Goal: Check status: Check status

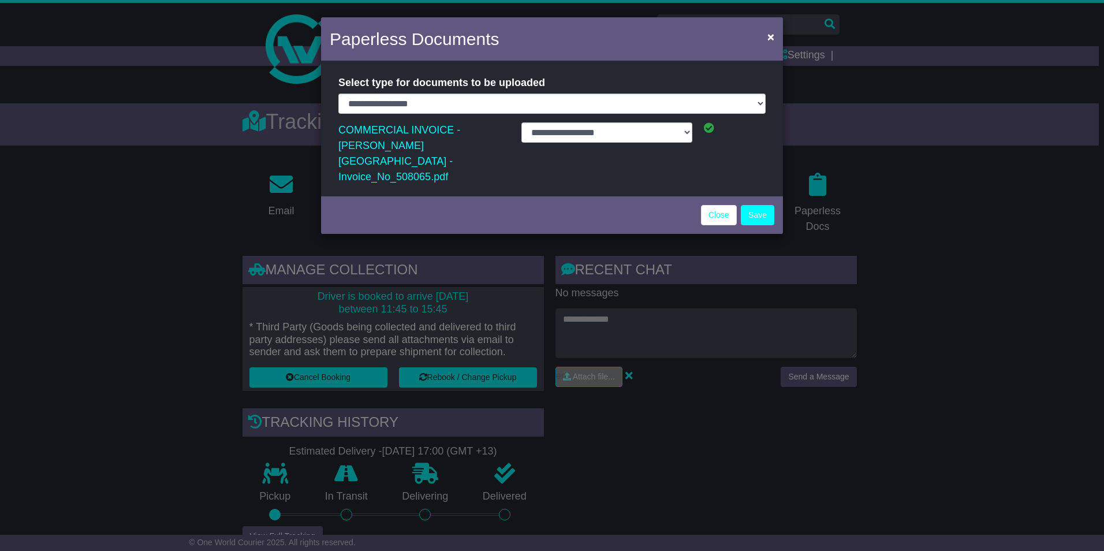
select select "**********"
click at [754, 205] on button "Save" at bounding box center [757, 215] width 33 height 20
select select "**********"
click at [769, 38] on span "×" at bounding box center [770, 36] width 7 height 13
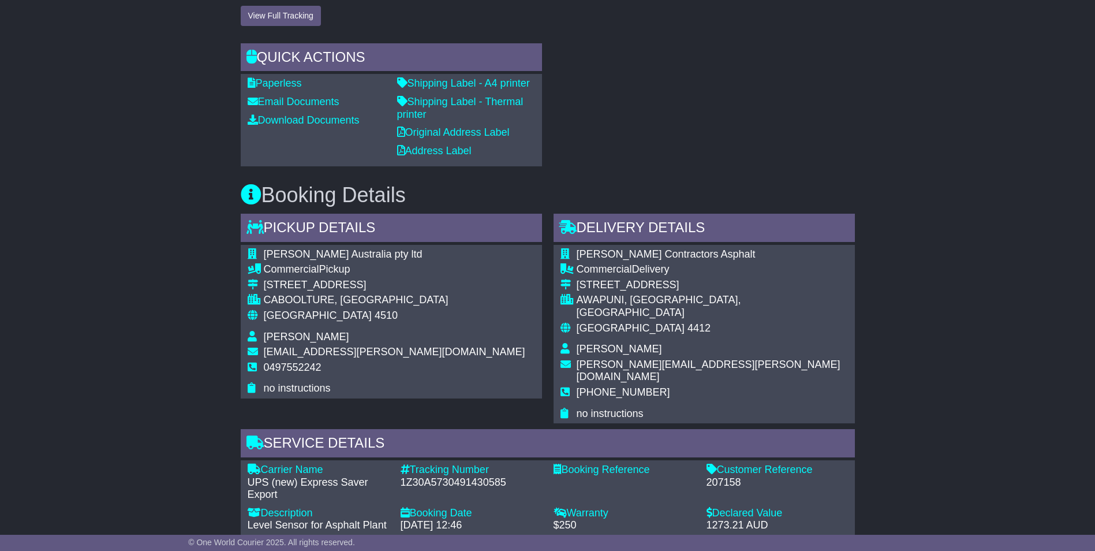
scroll to position [635, 0]
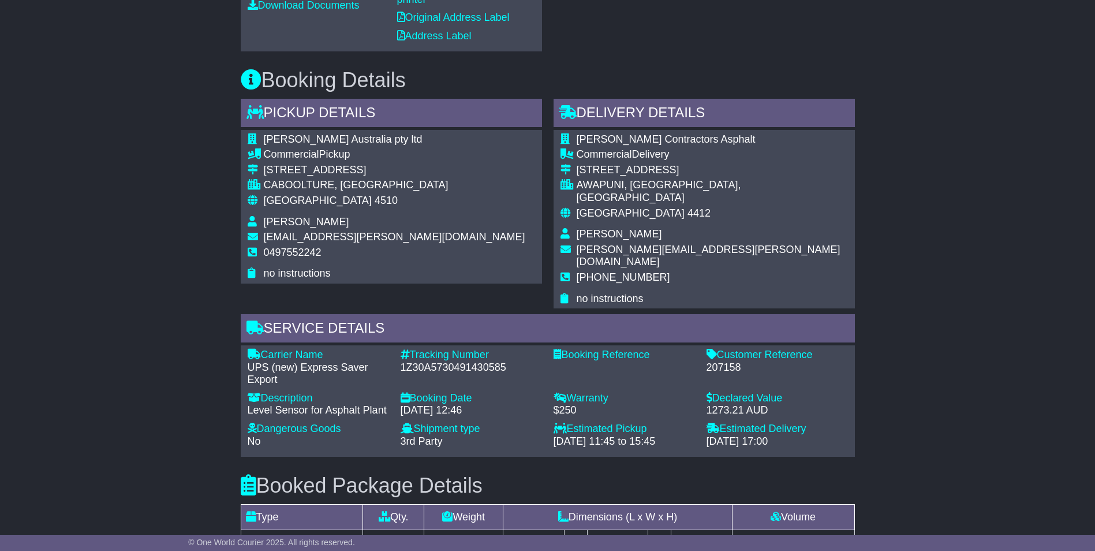
click at [446, 361] on div "1Z30A5730491430585" at bounding box center [471, 367] width 141 height 13
copy div "1Z30A5730491430585"
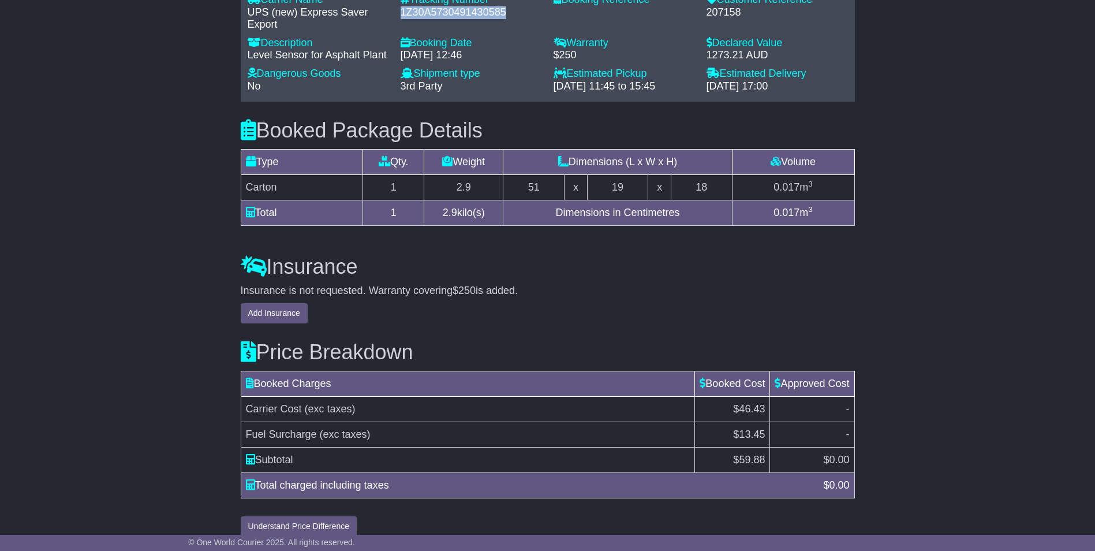
scroll to position [992, 0]
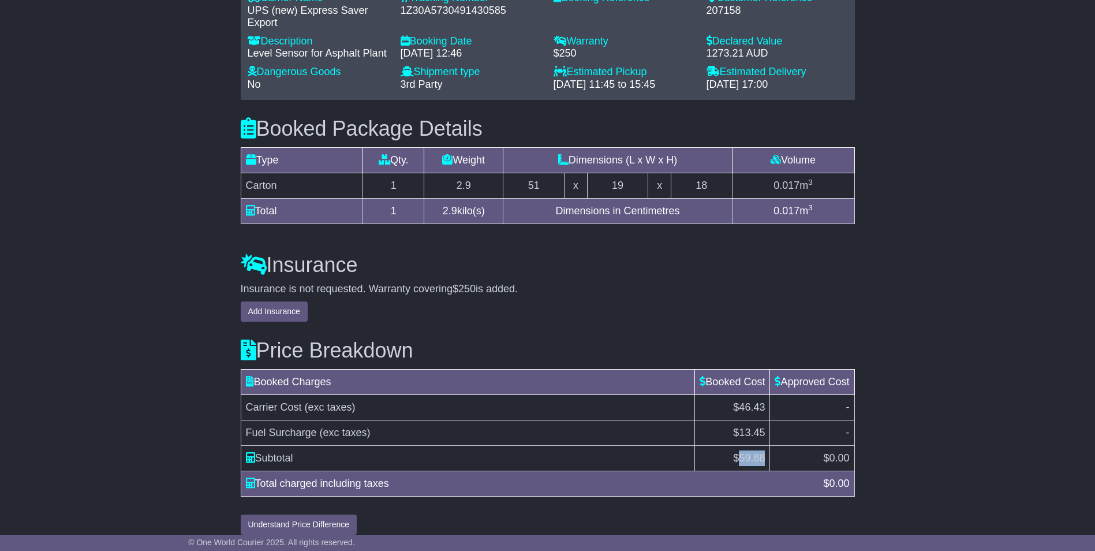
drag, startPoint x: 766, startPoint y: 447, endPoint x: 738, endPoint y: 443, distance: 27.9
click at [738, 445] on td "$ 59.88" at bounding box center [732, 457] width 75 height 25
copy span "59.88"
